Goal: Task Accomplishment & Management: Manage account settings

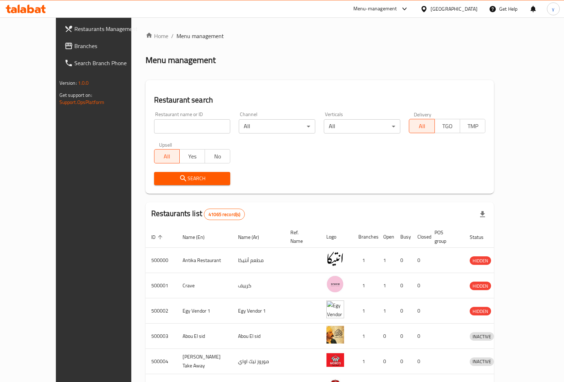
click at [426, 6] on icon at bounding box center [423, 9] width 5 height 6
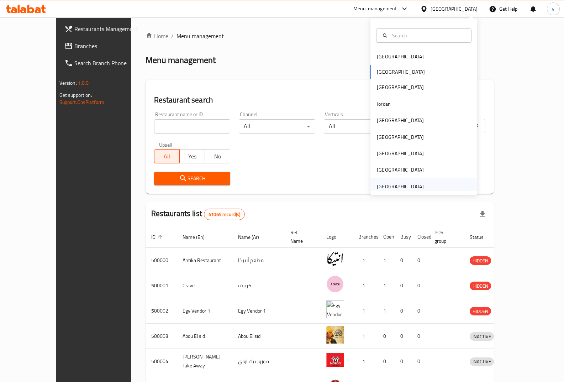
click at [402, 190] on div "[GEOGRAPHIC_DATA]" at bounding box center [400, 187] width 47 height 8
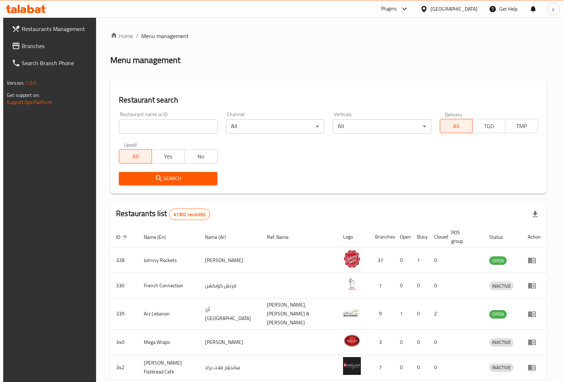
click at [60, 30] on span "Restaurants Management" at bounding box center [57, 29] width 70 height 9
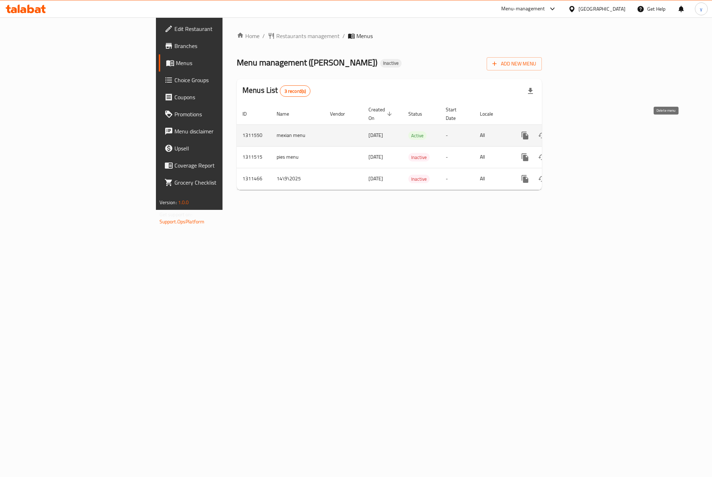
click at [561, 132] on icon "enhanced table" at bounding box center [559, 135] width 5 height 6
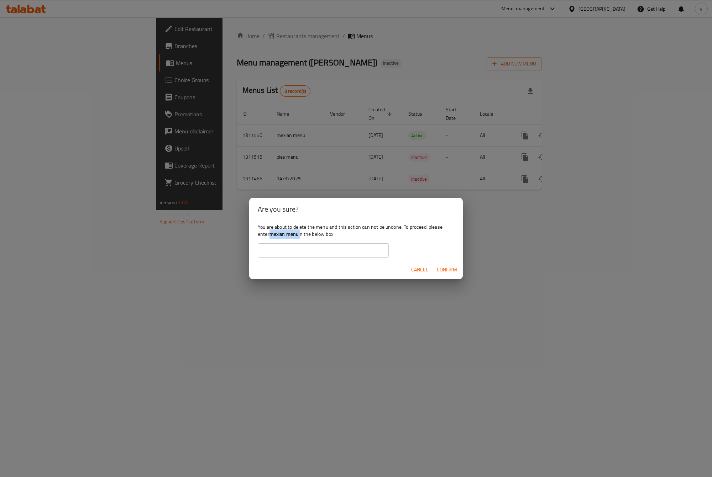
drag, startPoint x: 300, startPoint y: 234, endPoint x: 270, endPoint y: 237, distance: 29.4
click at [270, 237] on div "You are about to delete the menu and this action can not be undone. To proceed,…" at bounding box center [355, 241] width 213 height 40
copy div "mexian menu"
click at [343, 253] on input "text" at bounding box center [323, 250] width 131 height 14
paste input "mexian menu"
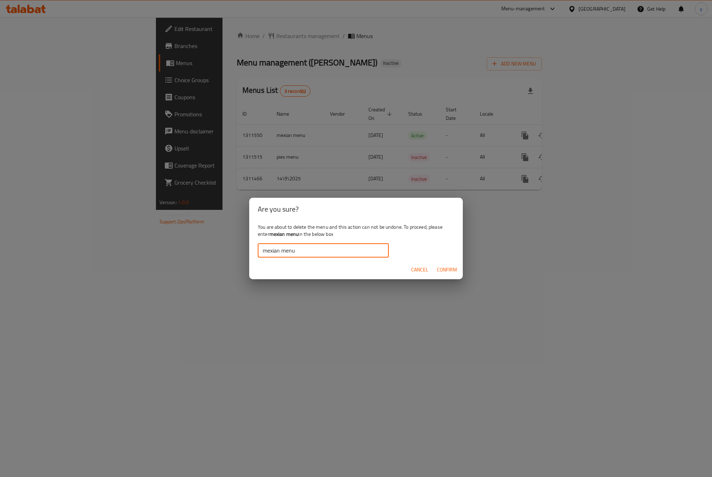
click at [445, 270] on span "Confirm" at bounding box center [447, 269] width 20 height 9
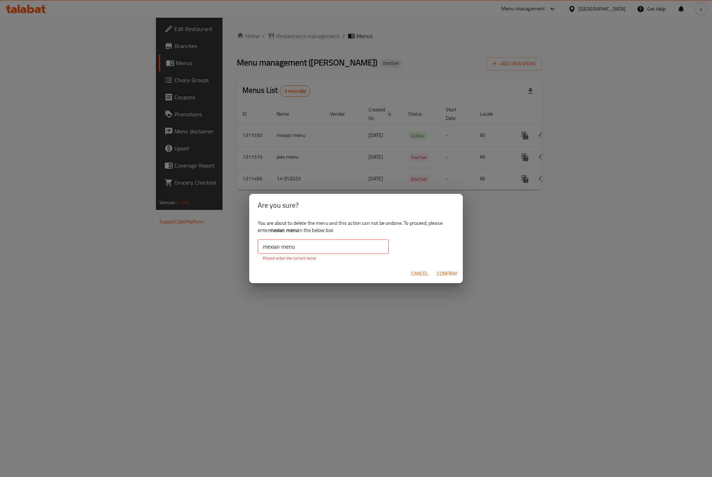
click at [333, 237] on div "You are about to delete the menu and this action can not be undone. To proceed,…" at bounding box center [355, 241] width 213 height 48
click at [336, 245] on input "mexian menu" at bounding box center [323, 246] width 131 height 14
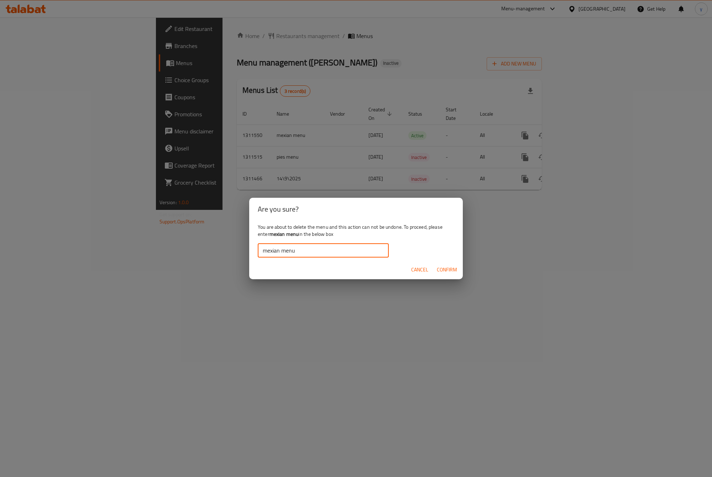
type input "mexian menu"
click at [451, 272] on span "Confirm" at bounding box center [447, 269] width 20 height 9
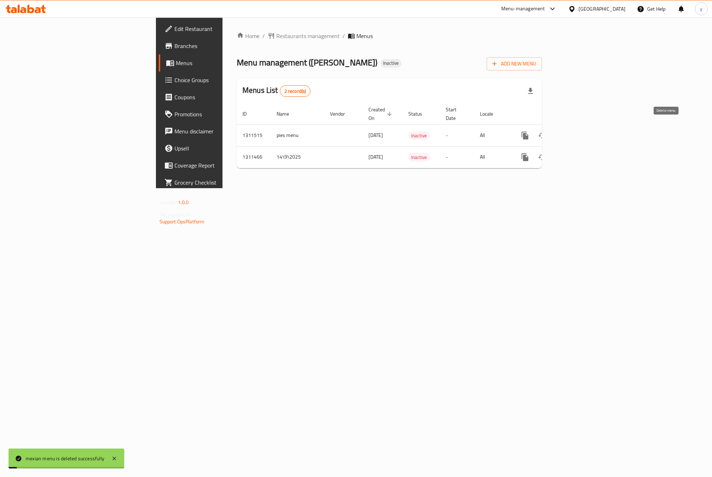
click at [561, 132] on icon "enhanced table" at bounding box center [559, 135] width 5 height 6
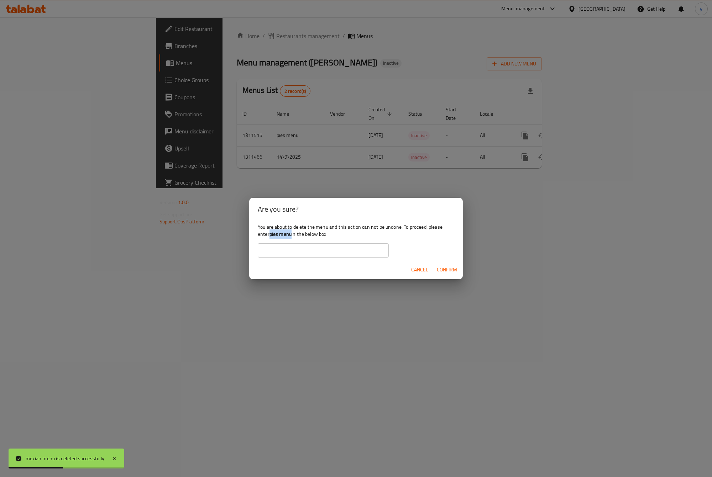
drag, startPoint x: 291, startPoint y: 234, endPoint x: 271, endPoint y: 236, distance: 20.0
click at [271, 236] on b "pies menu" at bounding box center [280, 234] width 22 height 9
copy b "pies menu"
click at [314, 250] on input "text" at bounding box center [323, 250] width 131 height 14
paste input "pies menu"
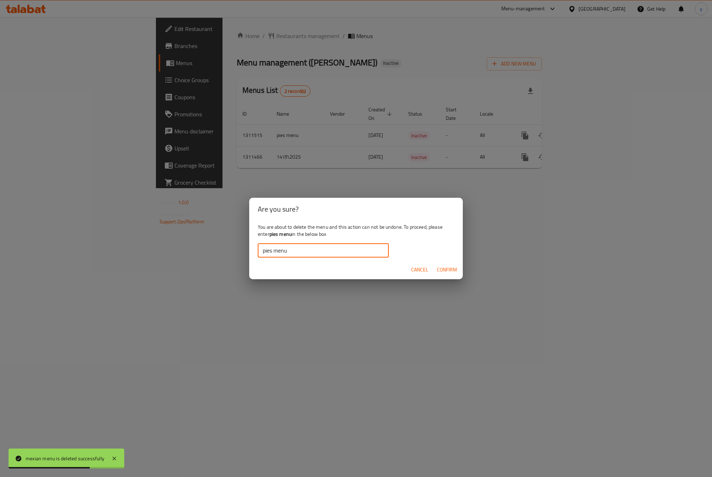
click at [444, 269] on span "Confirm" at bounding box center [447, 269] width 20 height 9
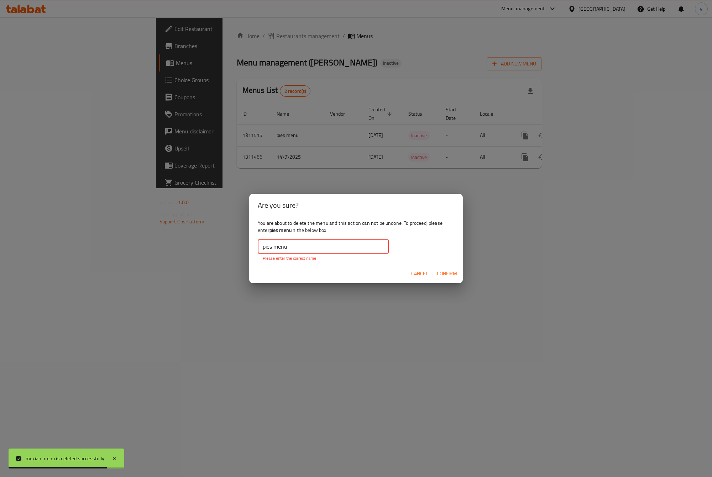
click at [319, 244] on input "pies menu" at bounding box center [323, 246] width 131 height 14
click at [264, 246] on input "pies menu" at bounding box center [323, 246] width 131 height 14
click at [263, 248] on input "pies menu" at bounding box center [323, 246] width 131 height 14
click at [448, 269] on span "Confirm" at bounding box center [447, 273] width 20 height 9
click at [448, 271] on span "Confirm" at bounding box center [447, 273] width 20 height 9
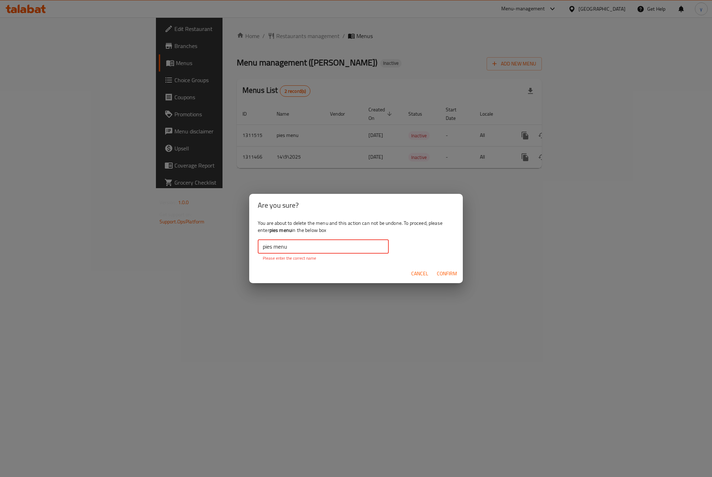
click at [355, 248] on input "pies menu" at bounding box center [323, 246] width 131 height 14
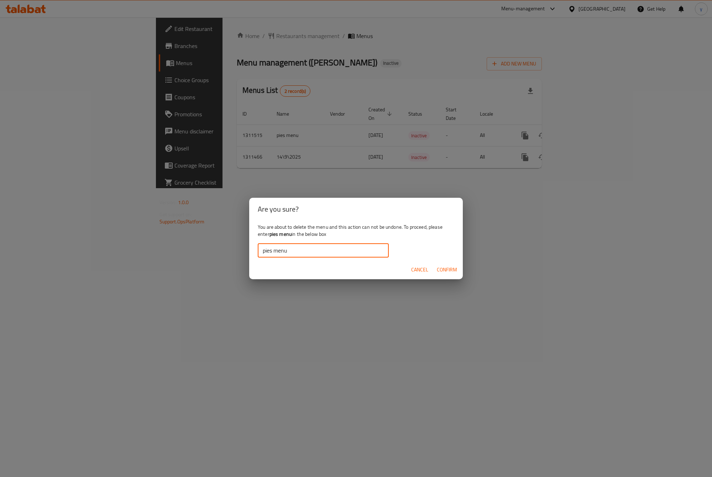
type input "pies menu"
click at [442, 271] on span "Confirm" at bounding box center [447, 269] width 20 height 9
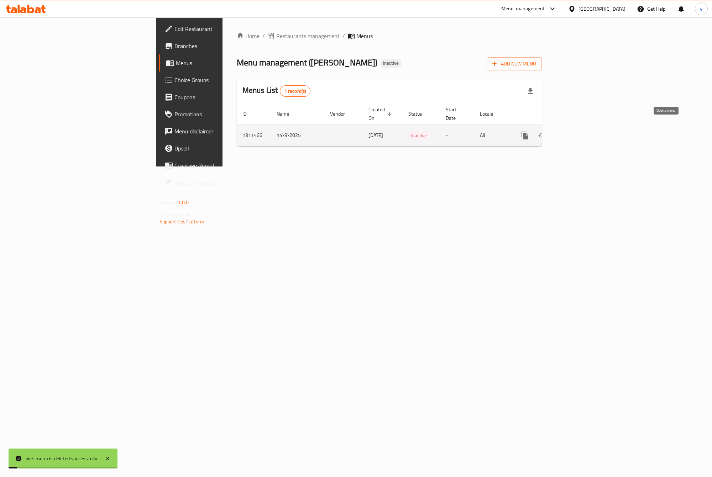
click at [561, 132] on icon "enhanced table" at bounding box center [559, 135] width 5 height 6
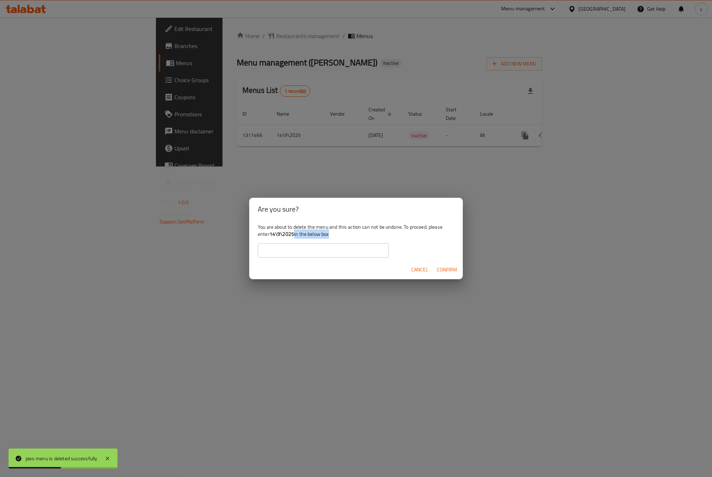
drag, startPoint x: 294, startPoint y: 234, endPoint x: 271, endPoint y: 239, distance: 22.9
click at [271, 239] on div "You are about to delete the menu and this action can not be undone. To proceed,…" at bounding box center [355, 241] width 213 height 40
drag, startPoint x: 271, startPoint y: 235, endPoint x: 294, endPoint y: 234, distance: 22.8
click at [294, 234] on b "14\9\2025" at bounding box center [281, 234] width 25 height 9
copy b "14\9\2025"
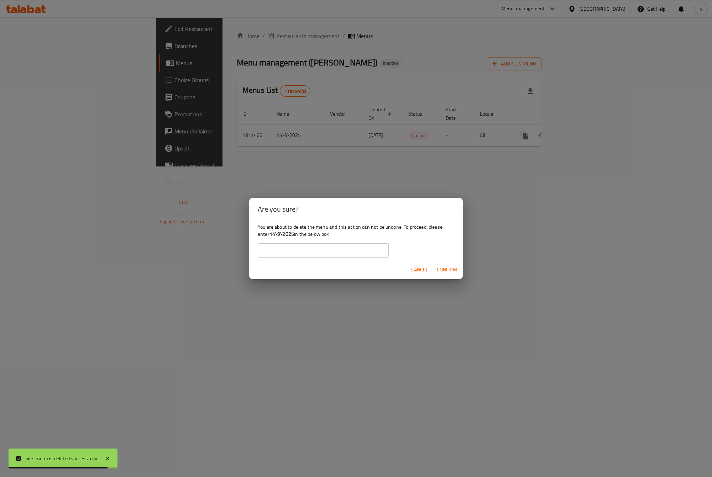
drag, startPoint x: 315, startPoint y: 252, endPoint x: 321, endPoint y: 250, distance: 5.5
click at [316, 251] on input "text" at bounding box center [323, 250] width 131 height 14
paste input "14\9\2025"
type input "14\9\2025"
click at [444, 269] on span "Confirm" at bounding box center [447, 269] width 20 height 9
